Goal: Task Accomplishment & Management: Manage account settings

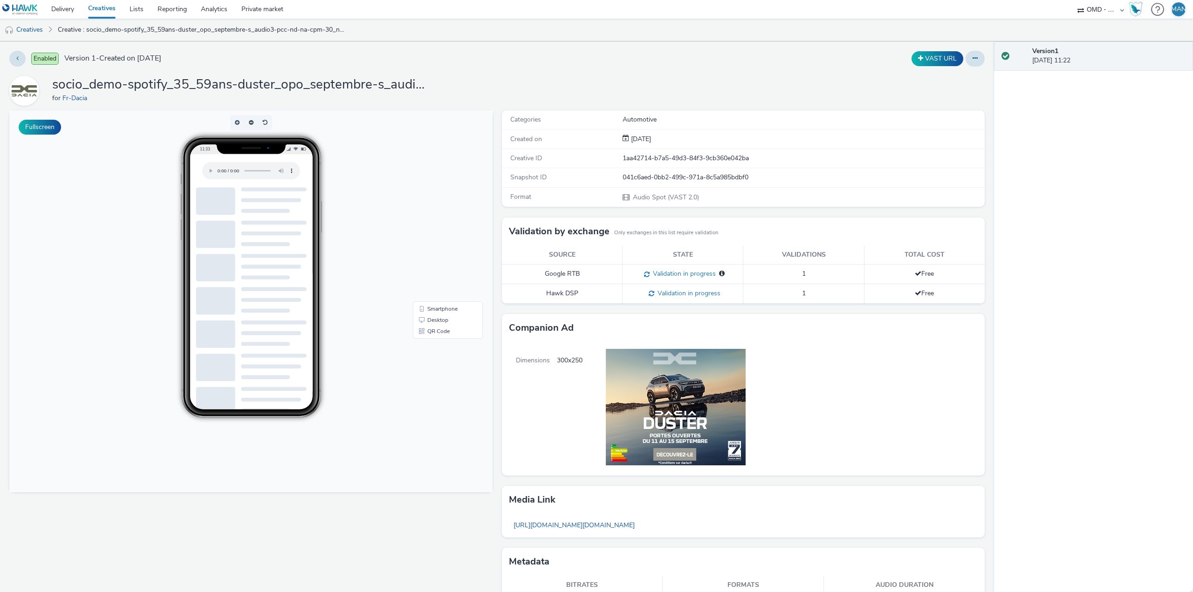
click at [108, 7] on link "Creatives" at bounding box center [101, 9] width 41 height 19
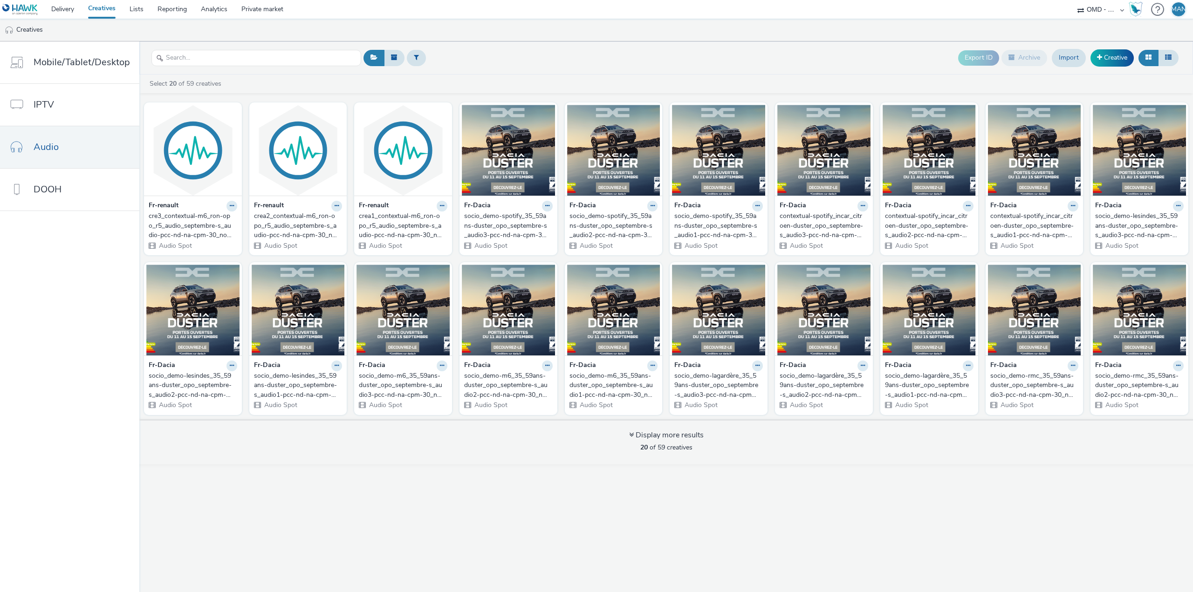
click at [491, 223] on div "socio_demo-spotify_35_59ans-duster_opo_septembre-s_audio3-pcc-nd-na-cpm-30_no_s…" at bounding box center [506, 226] width 85 height 28
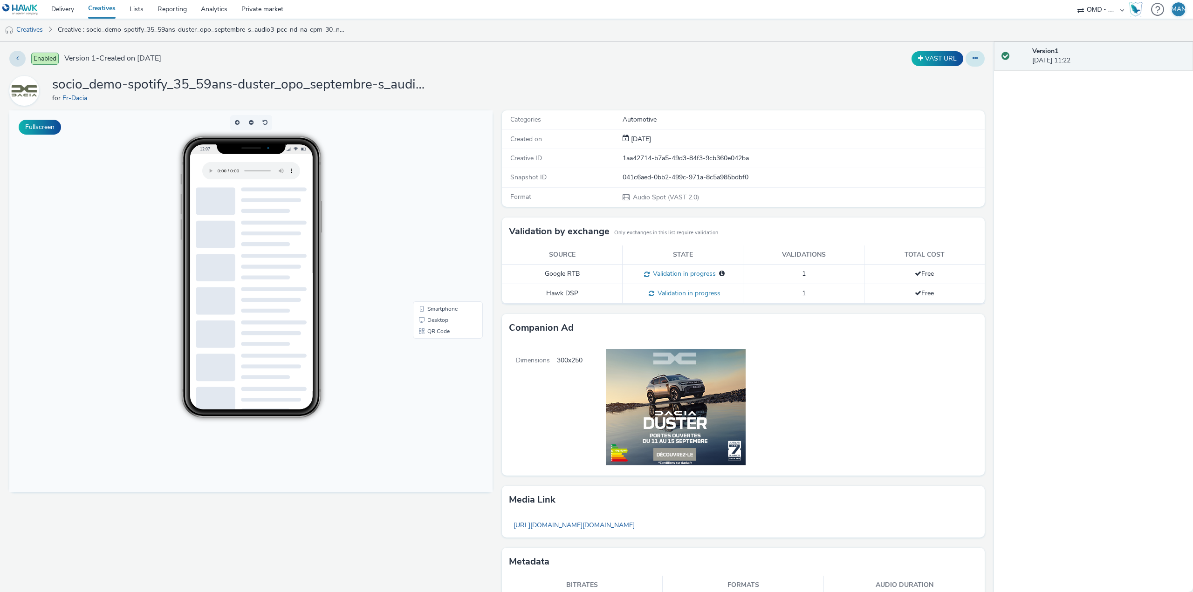
click at [973, 55] on button at bounding box center [975, 59] width 19 height 16
click at [947, 77] on link "Edit" at bounding box center [950, 77] width 70 height 19
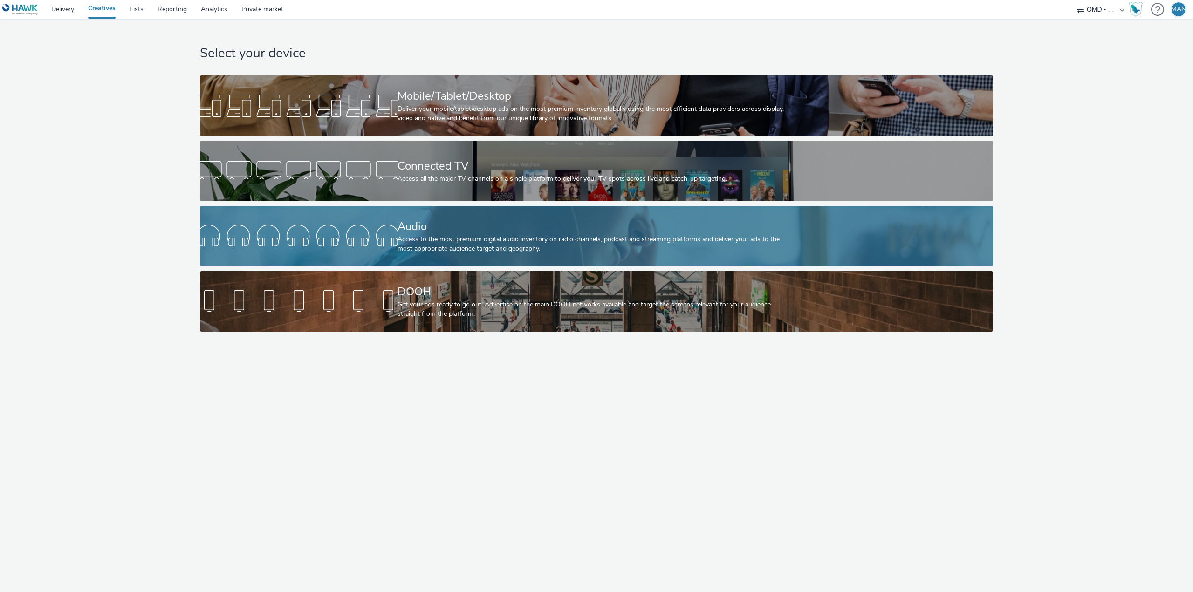
click at [513, 241] on div "Access to the most premium digital audio inventory on radio channels, podcast a…" at bounding box center [594, 244] width 395 height 19
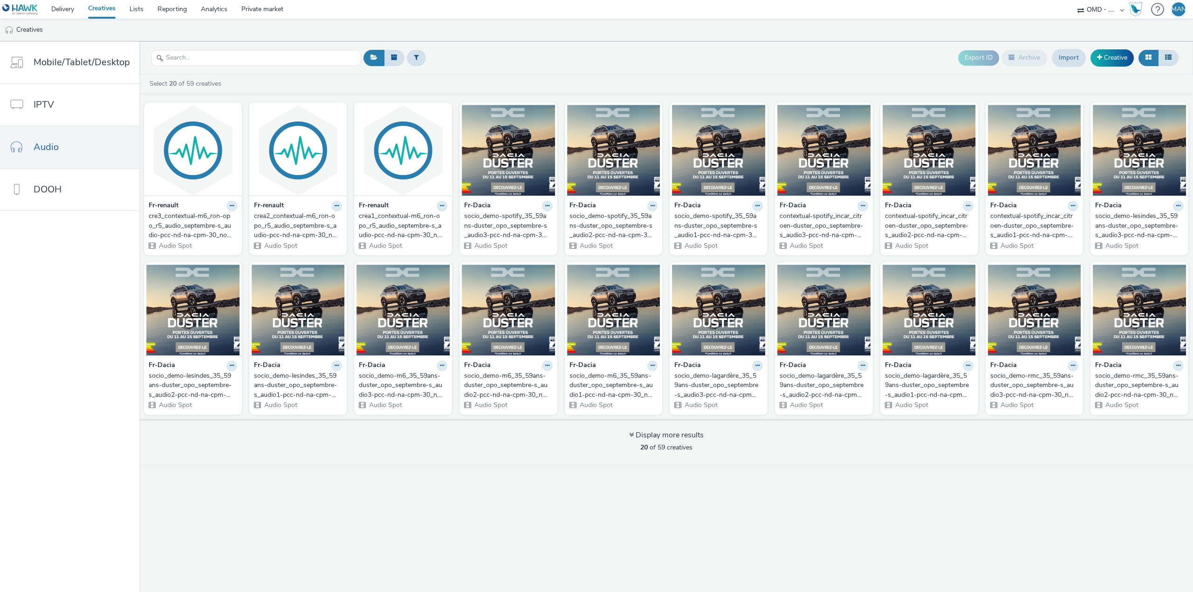
click at [376, 228] on div "crea1_contextual-m6_ron-opo_r5_audio_septembre-s_audio-pcc-nd-na-cpm-30_noskip" at bounding box center [401, 226] width 85 height 28
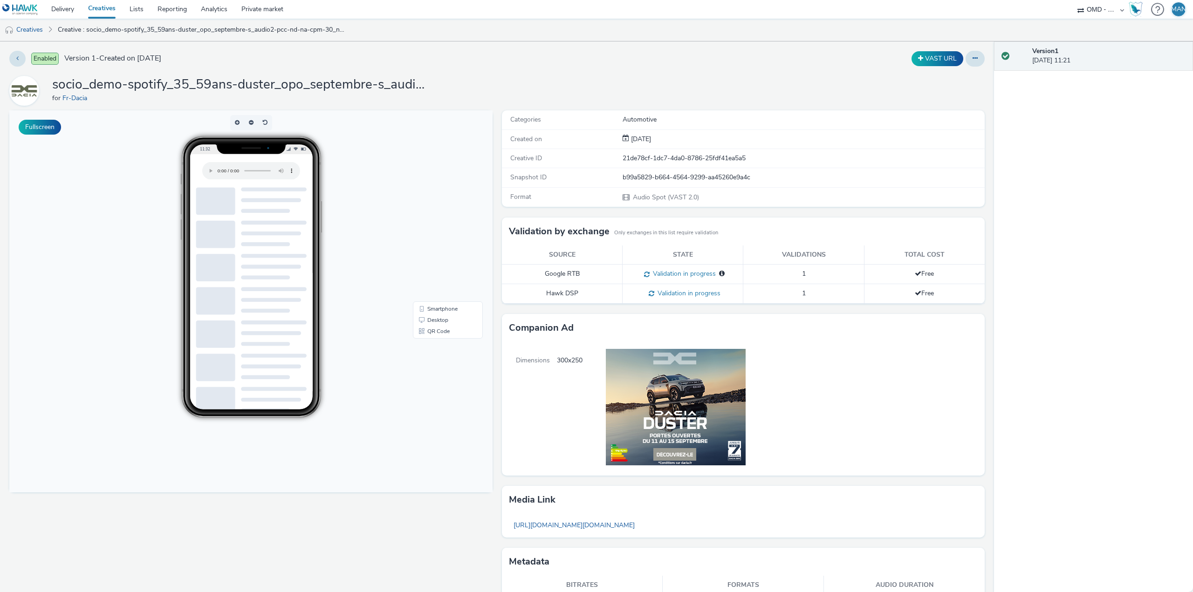
click at [111, 12] on link "Creatives" at bounding box center [101, 9] width 41 height 19
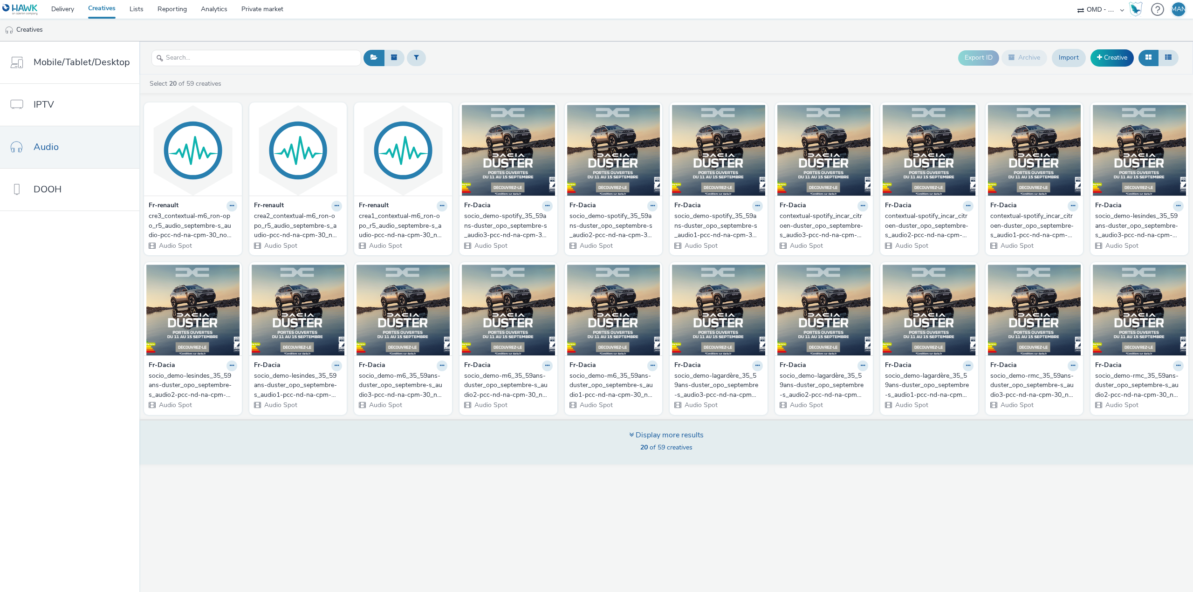
click at [664, 440] on div "Display more results 20 of 59 creatives" at bounding box center [666, 442] width 75 height 25
click at [662, 444] on span "20 of 59 creatives" at bounding box center [666, 447] width 52 height 9
